Goal: Navigation & Orientation: Find specific page/section

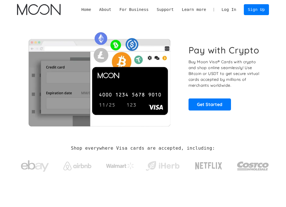
drag, startPoint x: 0, startPoint y: 0, endPoint x: 236, endPoint y: 6, distance: 235.8
click at [236, 6] on link "Log In" at bounding box center [229, 9] width 23 height 11
